Goal: Navigation & Orientation: Find specific page/section

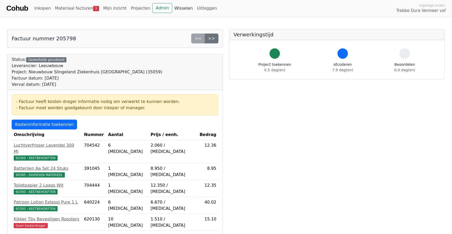
click at [172, 8] on link "Wisselen" at bounding box center [183, 8] width 23 height 10
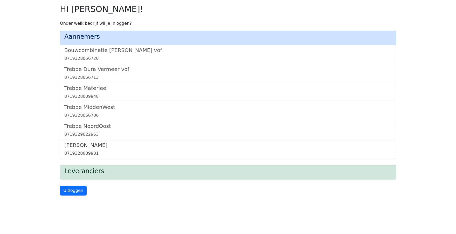
click at [92, 150] on link "Trebbe Wonen 8719328009931" at bounding box center [228, 149] width 328 height 15
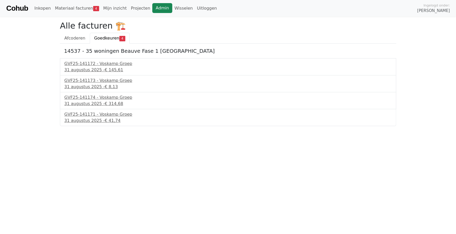
click at [160, 7] on link "Admin" at bounding box center [162, 8] width 20 height 10
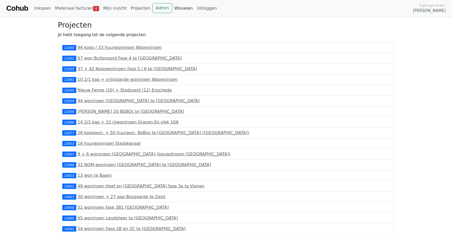
click at [172, 6] on link "Wisselen" at bounding box center [183, 8] width 23 height 10
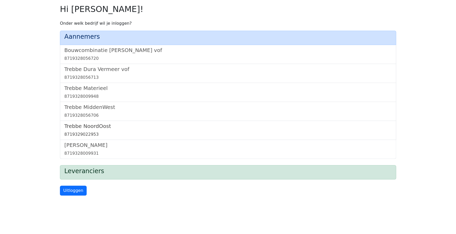
click at [79, 130] on link "Trebbe NoordOost 8719329022953" at bounding box center [228, 130] width 328 height 15
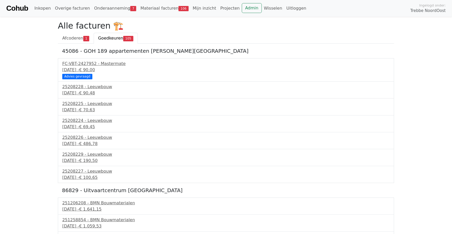
click at [76, 128] on div "[DATE] - € 69,45" at bounding box center [226, 127] width 328 height 6
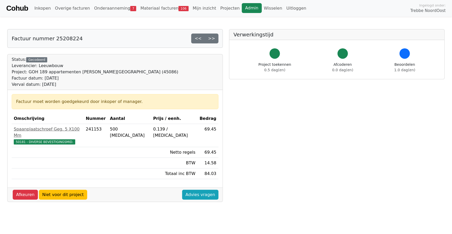
click at [242, 9] on link "Admin" at bounding box center [252, 8] width 20 height 10
